Goal: Obtain resource: Obtain resource

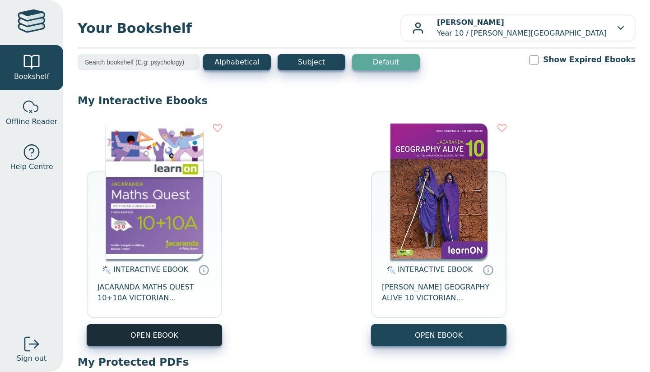
click at [149, 332] on button "OPEN EBOOK" at bounding box center [154, 336] width 135 height 22
click at [198, 338] on button "OPEN EBOOK" at bounding box center [154, 336] width 135 height 22
click at [162, 334] on button "OPEN EBOOK" at bounding box center [154, 336] width 135 height 22
